Goal: Transaction & Acquisition: Subscribe to service/newsletter

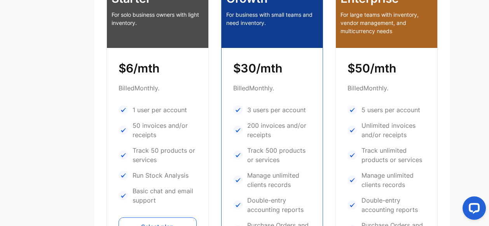
scroll to position [317, 0]
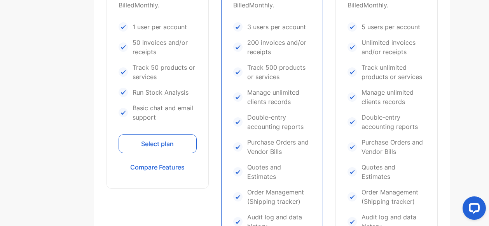
click at [163, 140] on button "Select plan" at bounding box center [158, 143] width 78 height 19
